Goal: Check status: Check status

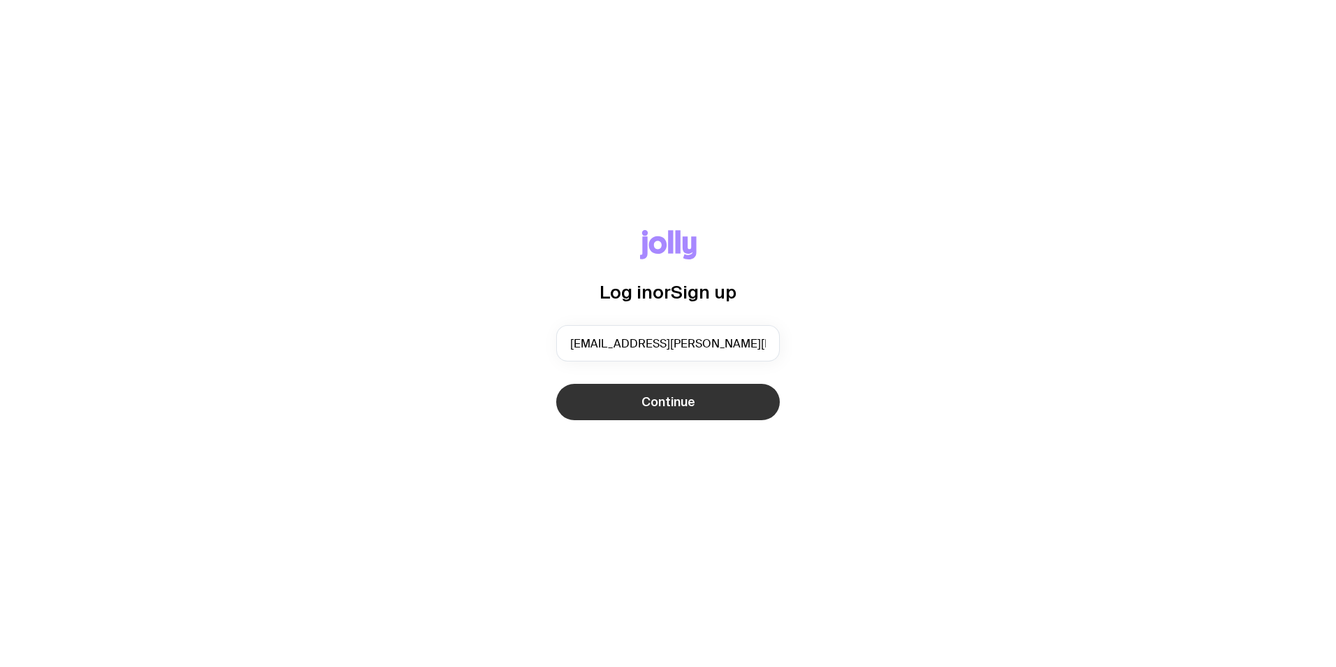
click at [628, 413] on button "Continue" at bounding box center [668, 402] width 224 height 36
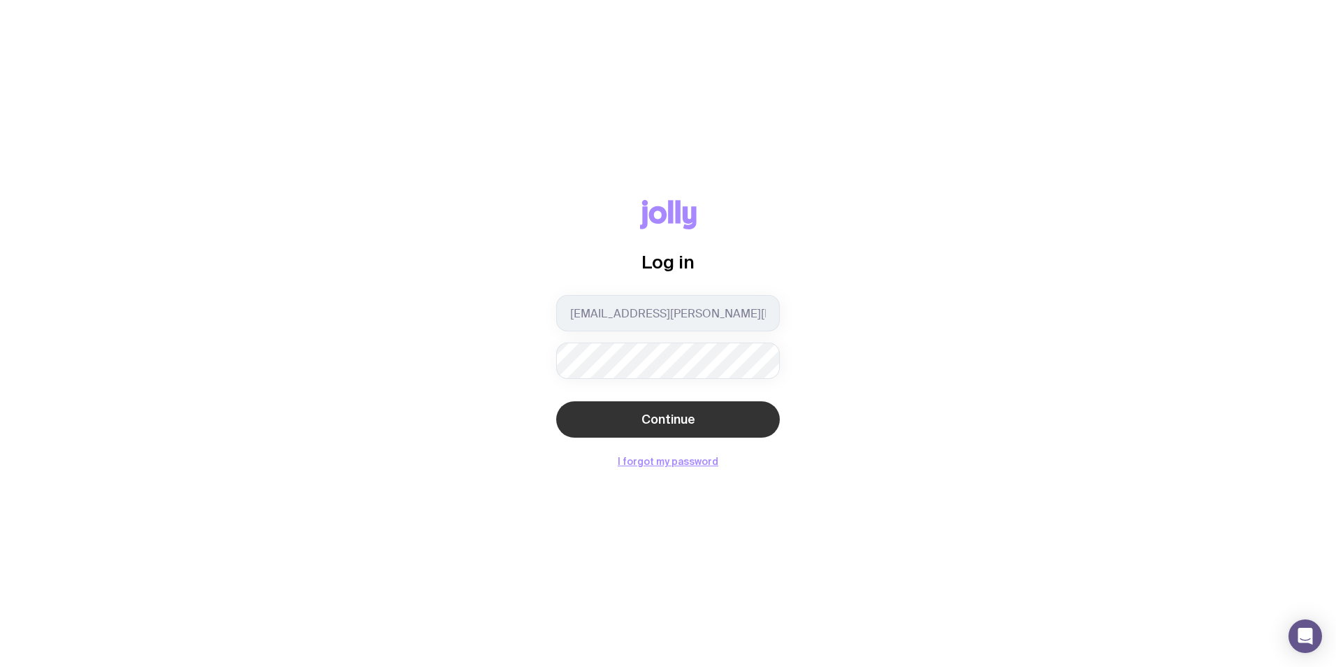
click at [658, 418] on span "Continue" at bounding box center [668, 419] width 54 height 17
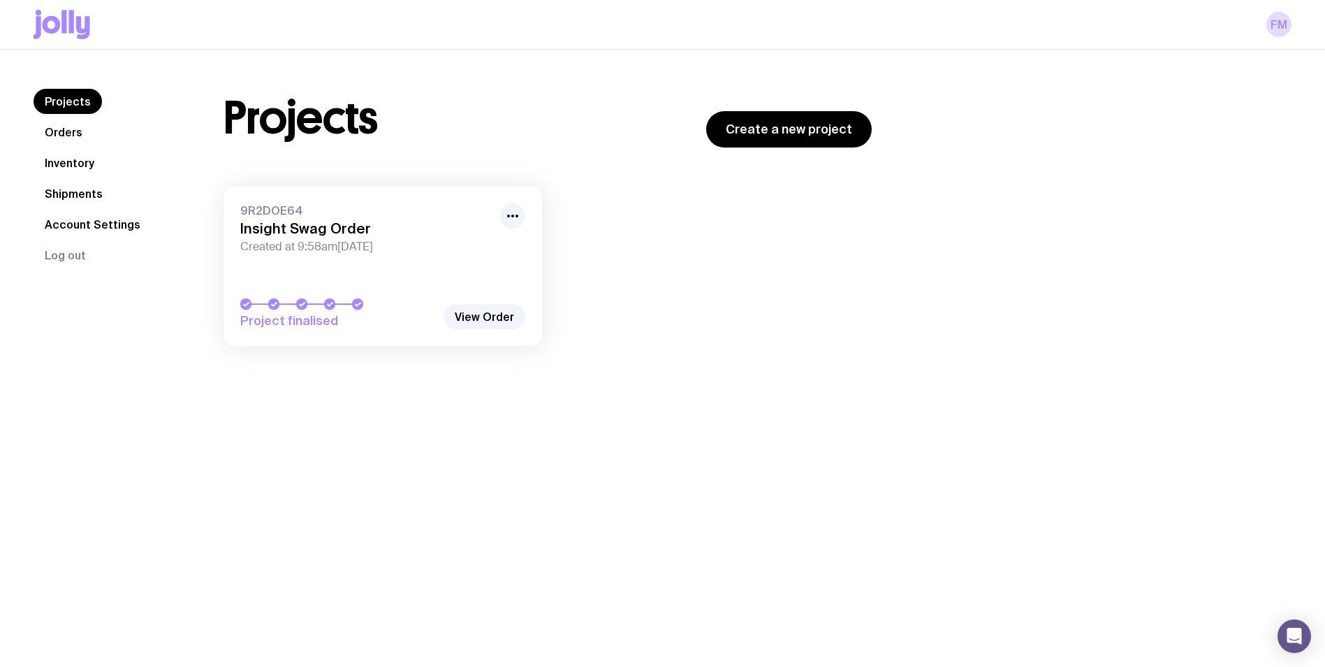
click at [76, 194] on link "Shipments" at bounding box center [74, 193] width 80 height 25
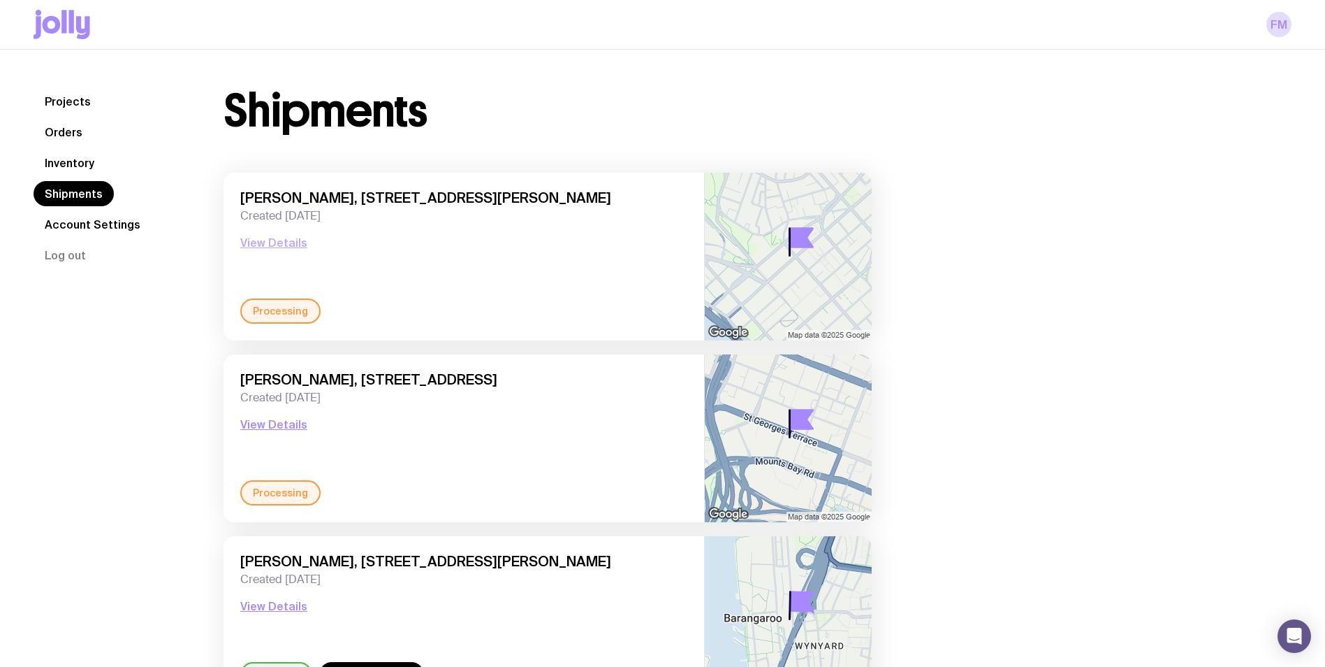
click at [281, 240] on button "View Details" at bounding box center [273, 242] width 67 height 17
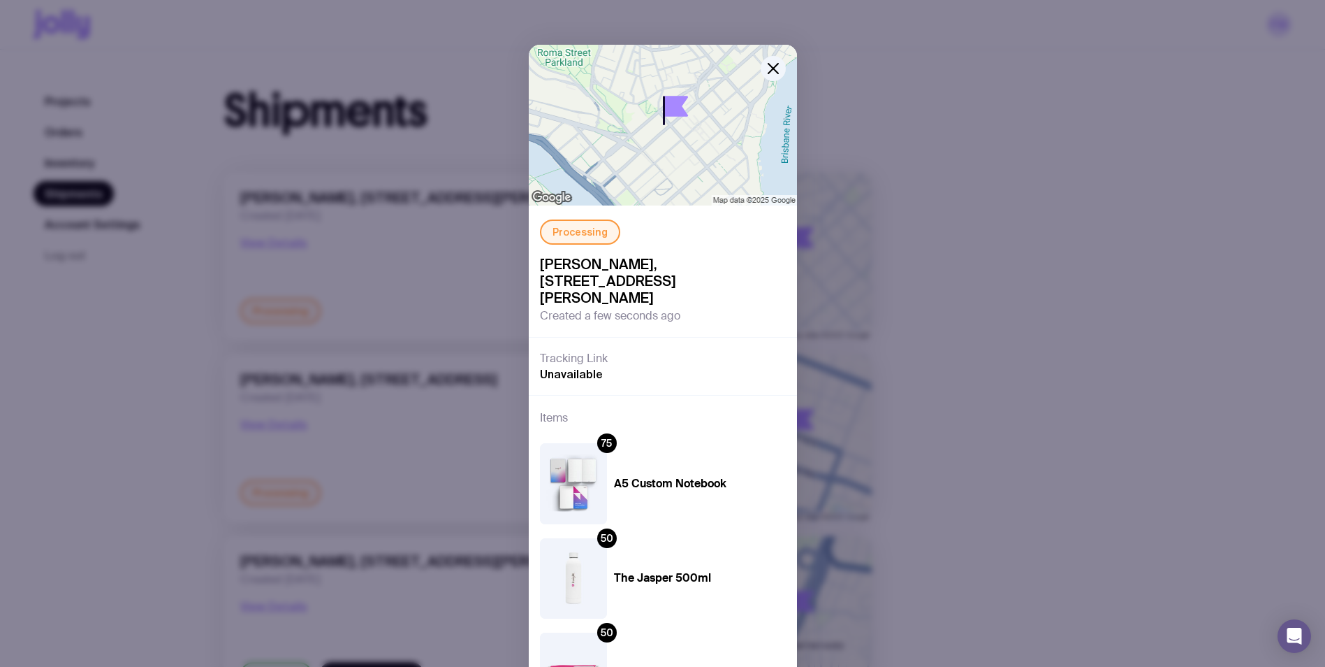
drag, startPoint x: 595, startPoint y: 280, endPoint x: 695, endPoint y: 286, distance: 100.1
click at [695, 286] on span "[PERSON_NAME], [STREET_ADDRESS][PERSON_NAME]" at bounding box center [663, 281] width 246 height 50
drag, startPoint x: 695, startPoint y: 286, endPoint x: 613, endPoint y: 256, distance: 87.1
click at [614, 255] on div "Processing [PERSON_NAME], [STREET_ADDRESS][PERSON_NAME] Created a few seconds a…" at bounding box center [663, 270] width 268 height 131
click at [940, 330] on div "Processing [PERSON_NAME], [STREET_ADDRESS][PERSON_NAME] Created a few seconds a…" at bounding box center [662, 333] width 1325 height 667
